Goal: Navigation & Orientation: Find specific page/section

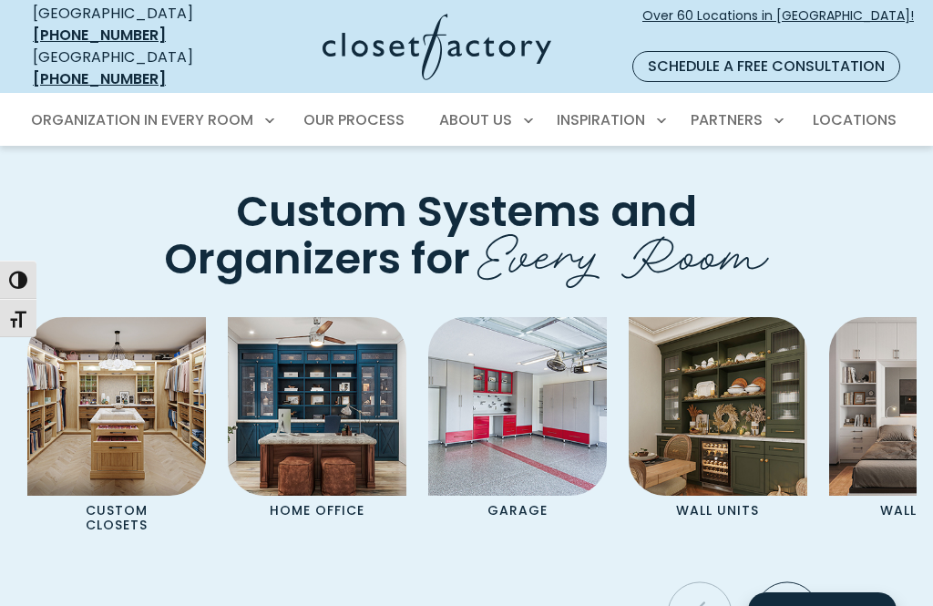
scroll to position [5203, 0]
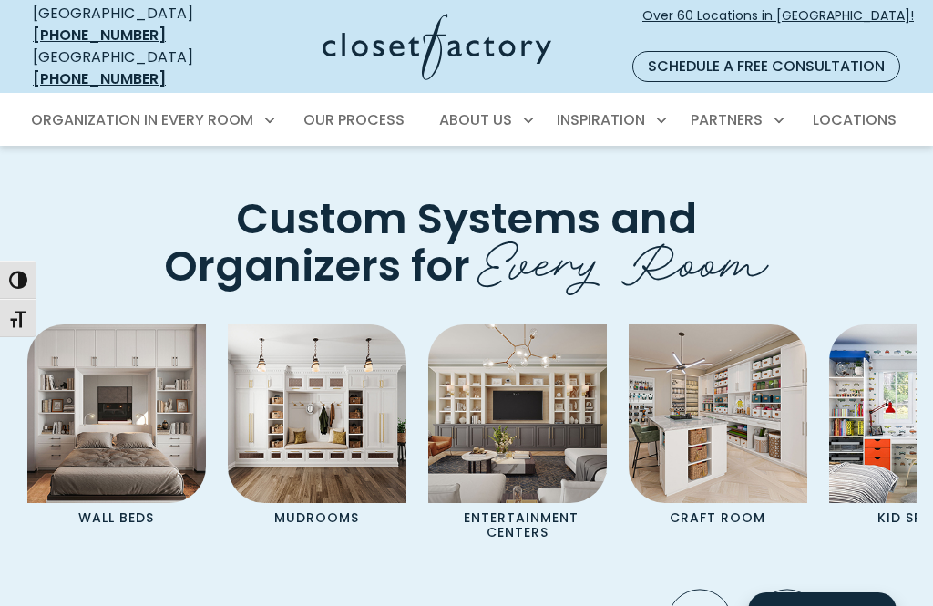
click at [648, 391] on div "Custom Closets Home Office Garage Wall Units Wall Beds Mudrooms Entertainment C…" at bounding box center [466, 482] width 900 height 317
click at [647, 393] on div "Custom Closets Home Office Garage Wall Units Wall Beds Mudrooms Entertainment C…" at bounding box center [466, 482] width 900 height 317
click at [647, 392] on div "Custom Closets Home Office Garage Wall Units Wall Beds Mudrooms Entertainment C…" at bounding box center [466, 482] width 900 height 317
click at [638, 397] on div "Custom Closets Home Office Garage Wall Units Wall Beds Mudrooms Entertainment C…" at bounding box center [466, 482] width 900 height 317
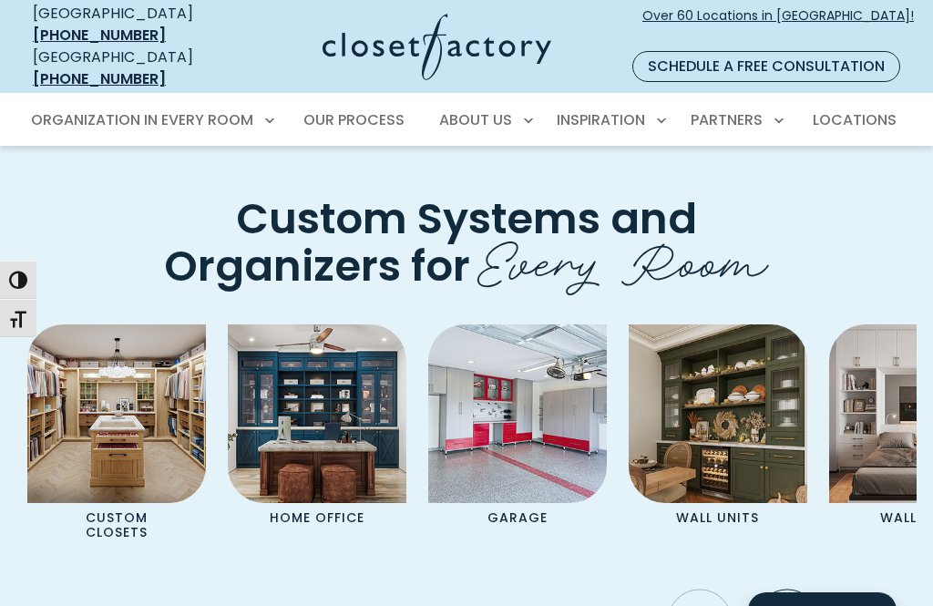
click at [98, 324] on img "Pages Gallery" at bounding box center [116, 413] width 179 height 179
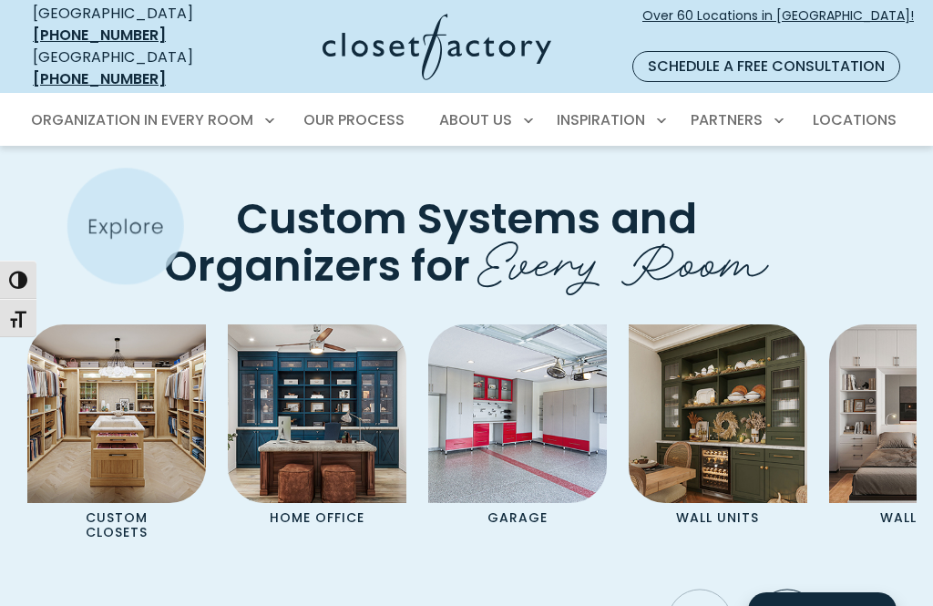
scroll to position [5204, 0]
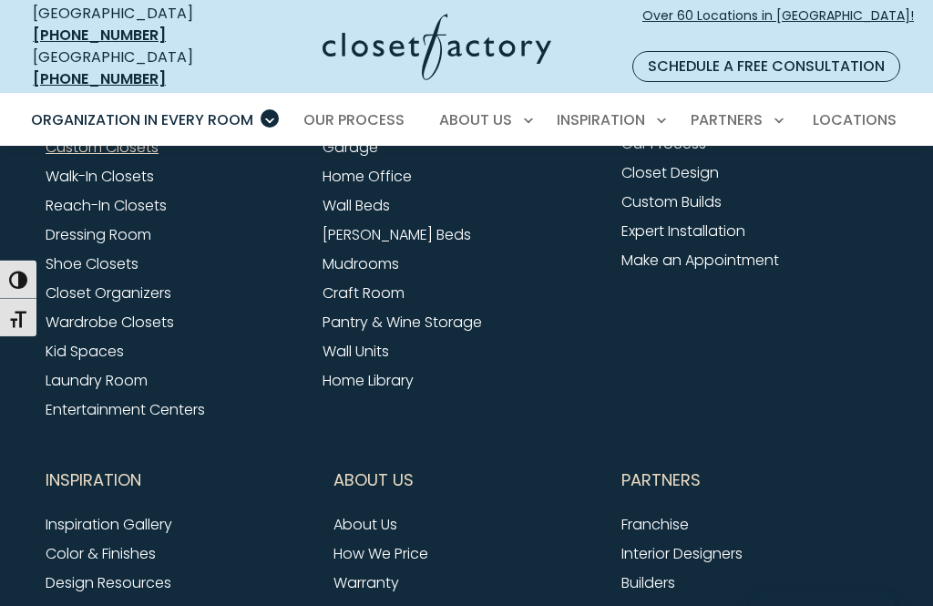
scroll to position [5749, 0]
click at [92, 282] on link "Closet Organizers" at bounding box center [109, 292] width 126 height 21
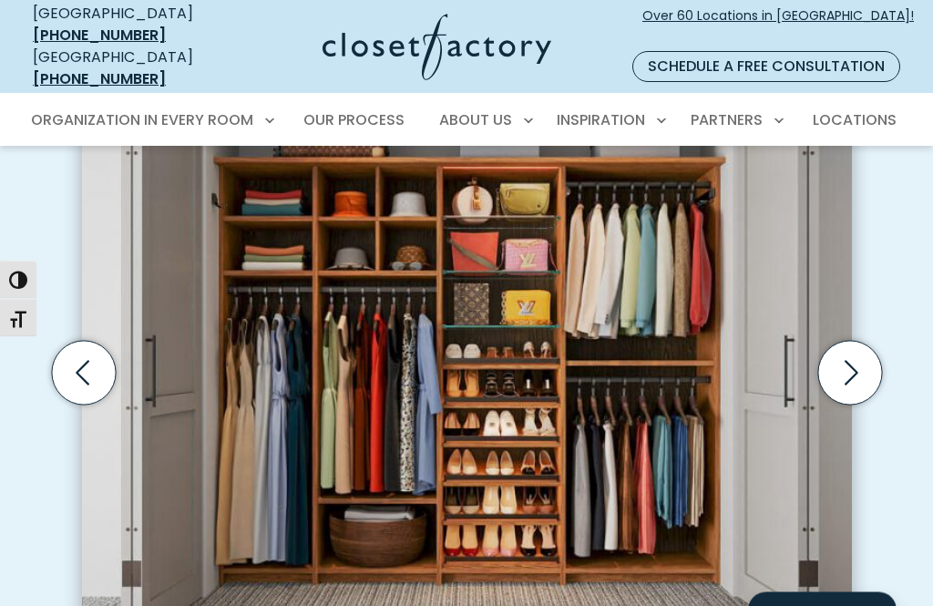
scroll to position [549, 0]
click at [848, 341] on icon "Next slide" at bounding box center [849, 373] width 64 height 64
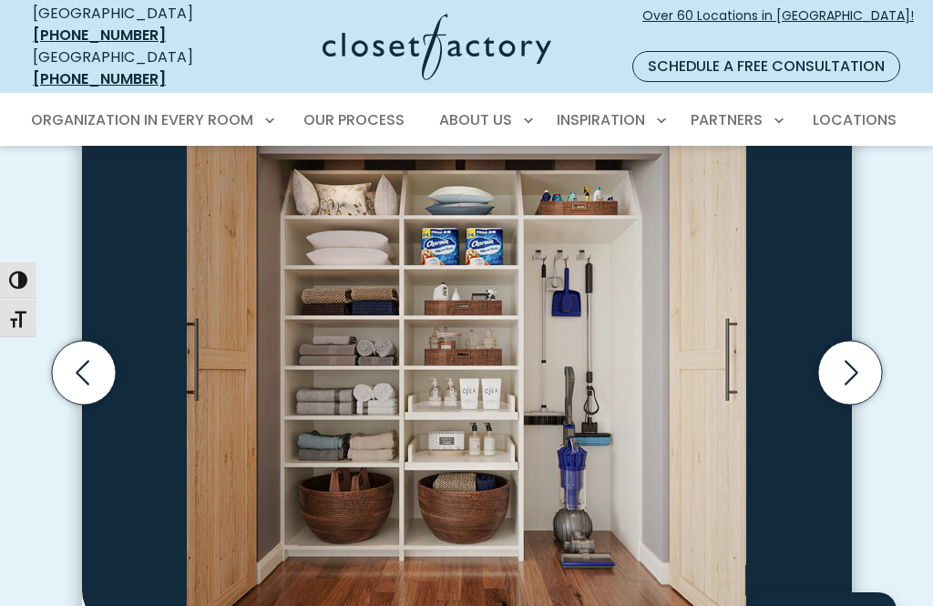
click at [845, 349] on icon "Next slide" at bounding box center [849, 373] width 64 height 64
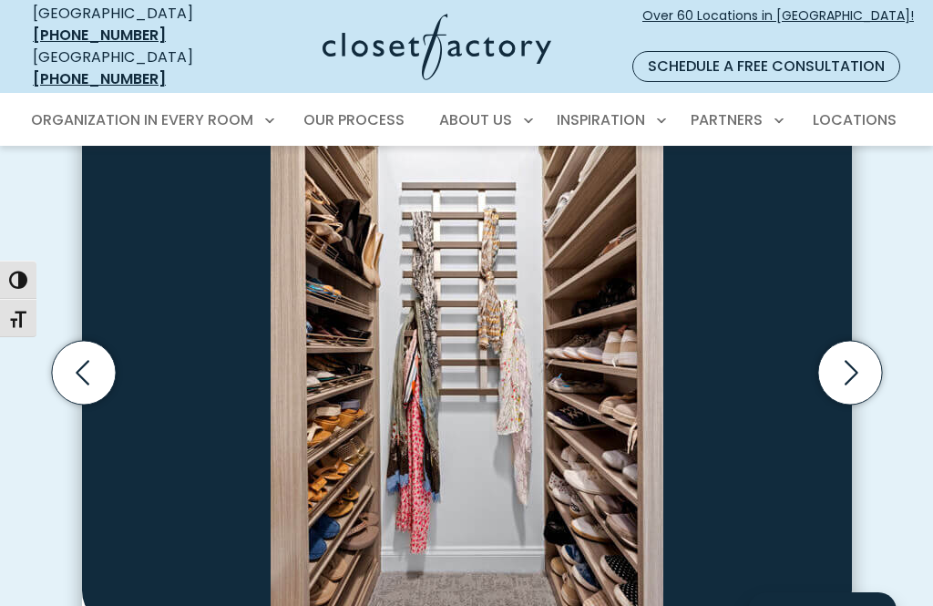
click at [853, 343] on icon "Next slide" at bounding box center [849, 373] width 64 height 64
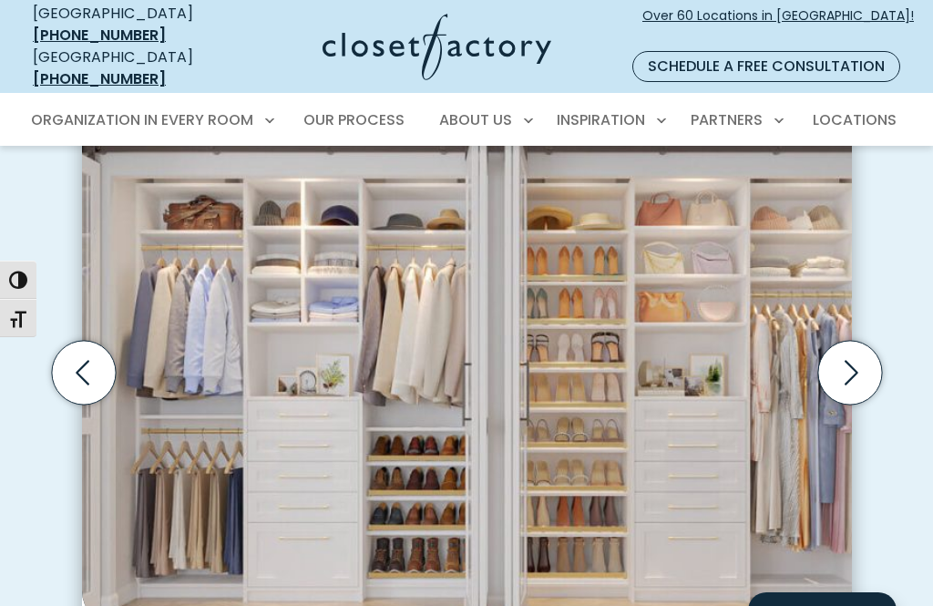
click at [837, 346] on icon "Next slide" at bounding box center [849, 373] width 64 height 64
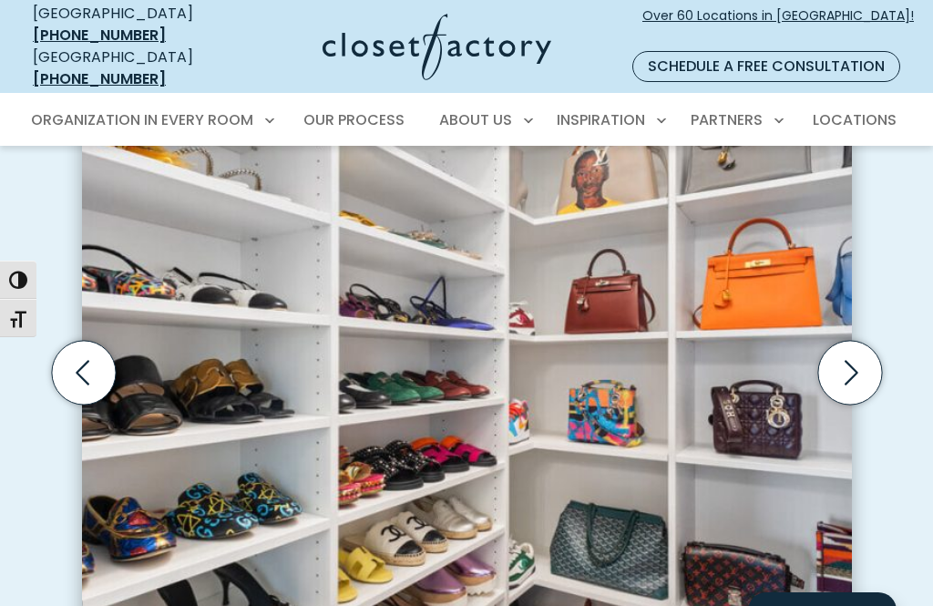
click at [849, 360] on icon "Next slide" at bounding box center [852, 372] width 14 height 25
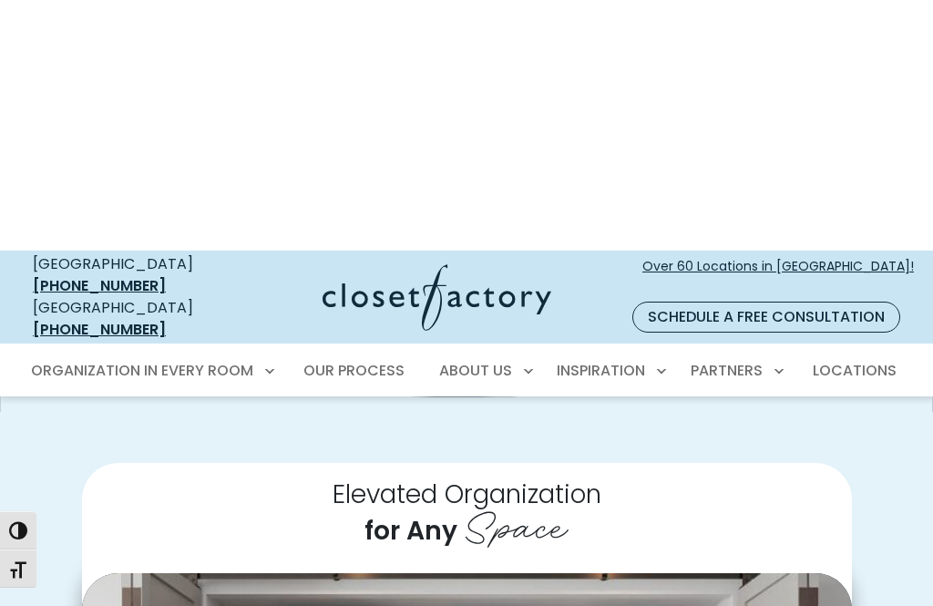
scroll to position [0, 0]
